Goal: Information Seeking & Learning: Learn about a topic

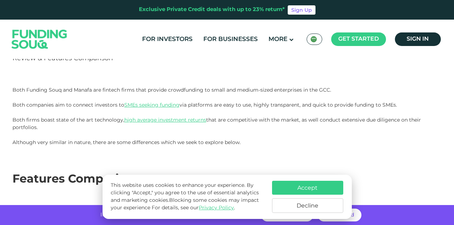
scroll to position [83, 0]
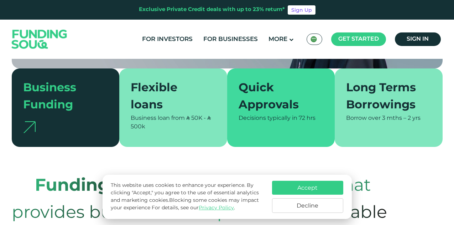
scroll to position [170, 0]
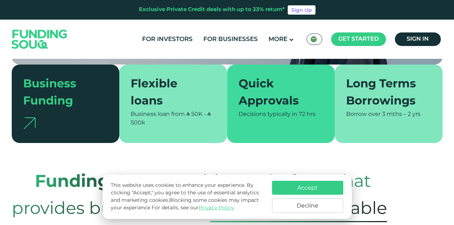
click at [307, 203] on button "Decline" at bounding box center [307, 205] width 71 height 15
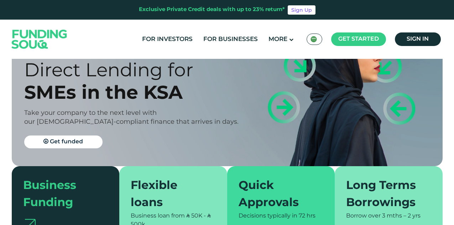
scroll to position [0, 0]
